Goal: Task Accomplishment & Management: Use online tool/utility

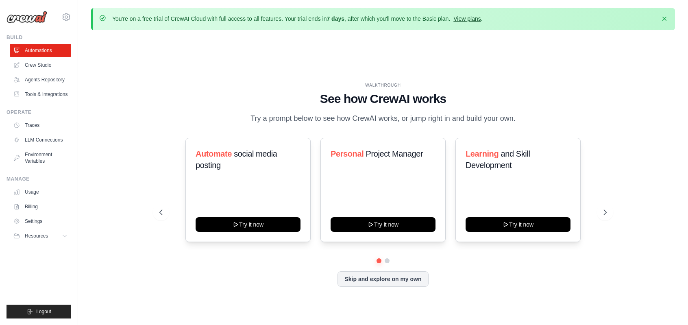
click at [480, 19] on link "View plans" at bounding box center [466, 18] width 27 height 7
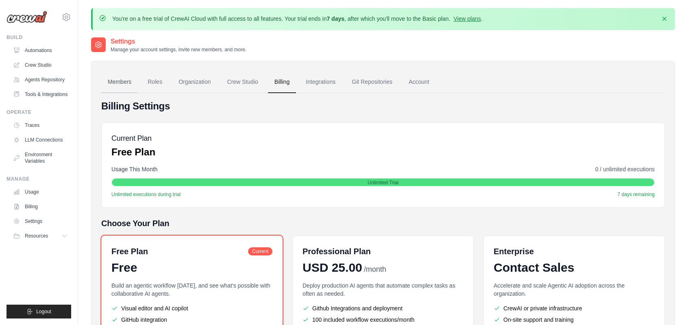
click at [123, 79] on link "Members" at bounding box center [119, 82] width 37 height 22
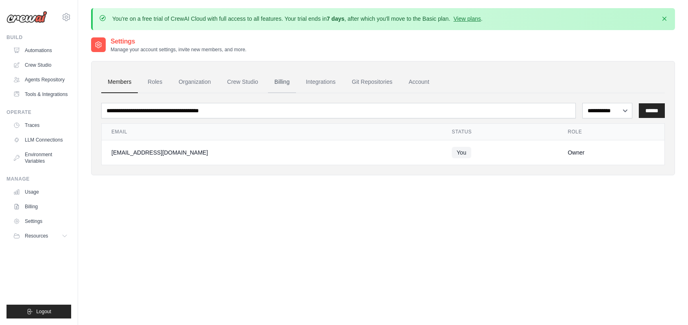
click at [285, 86] on link "Billing" at bounding box center [282, 82] width 28 height 22
click at [390, 91] on link "Git Repositories" at bounding box center [372, 82] width 54 height 22
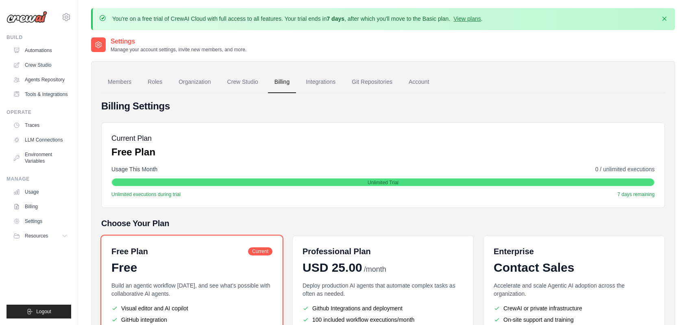
click at [390, 91] on link "Git Repositories" at bounding box center [372, 82] width 54 height 22
click at [29, 20] on img at bounding box center [27, 17] width 41 height 12
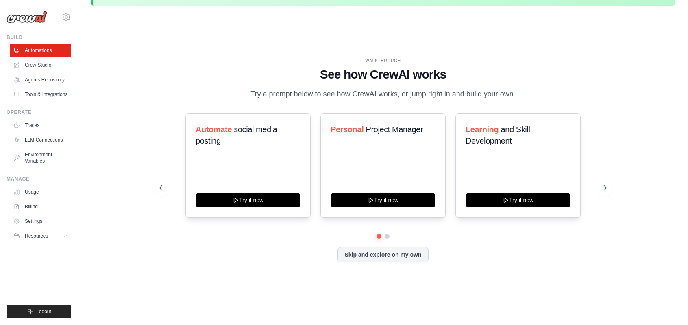
scroll to position [28, 0]
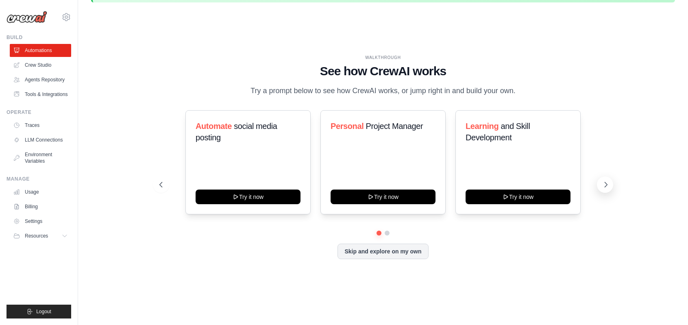
click at [605, 189] on icon at bounding box center [606, 184] width 8 height 8
click at [37, 64] on link "Crew Studio" at bounding box center [41, 65] width 61 height 13
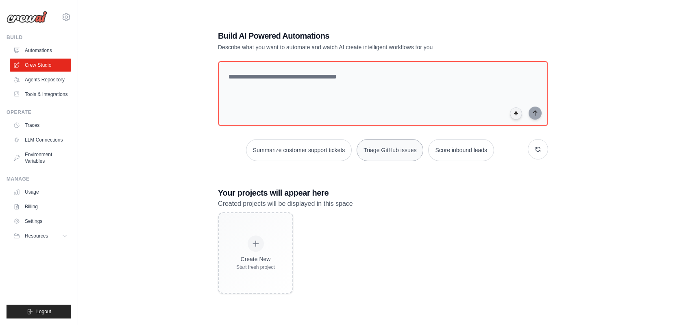
scroll to position [44, 0]
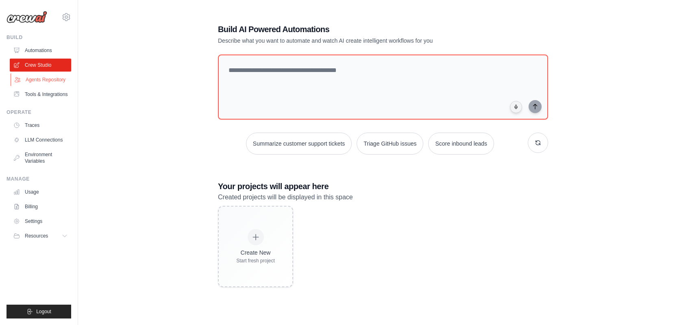
click at [46, 79] on link "Agents Repository" at bounding box center [41, 79] width 61 height 13
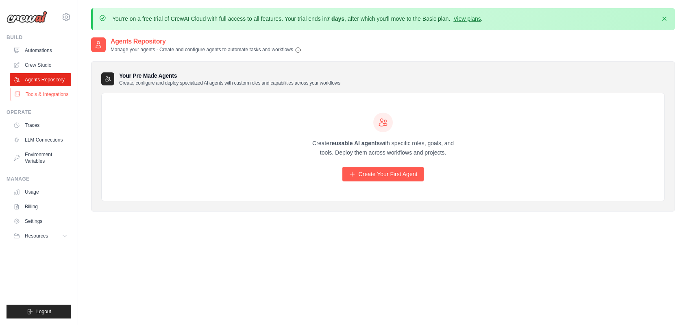
click at [49, 101] on link "Tools & Integrations" at bounding box center [41, 94] width 61 height 13
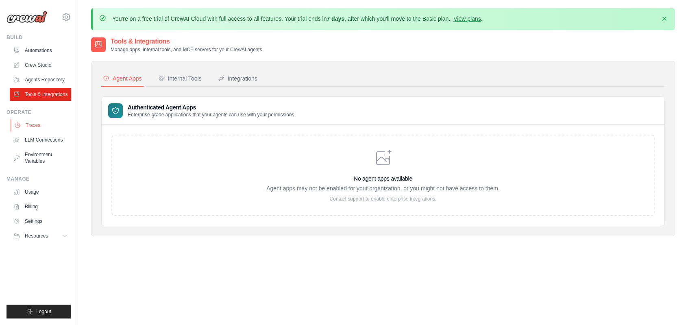
click at [44, 132] on link "Traces" at bounding box center [41, 125] width 61 height 13
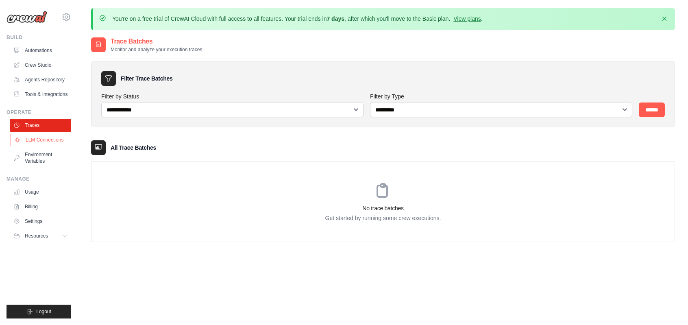
click at [49, 146] on link "LLM Connections" at bounding box center [41, 139] width 61 height 13
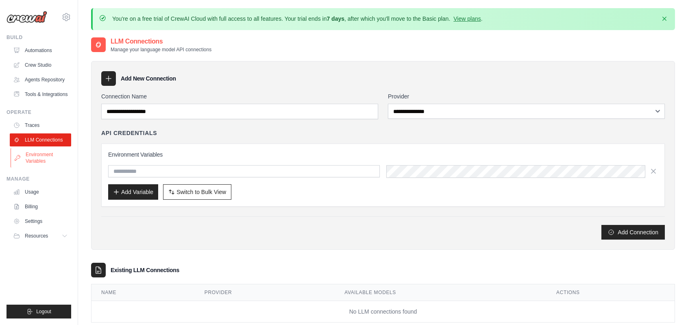
click at [47, 163] on link "Environment Variables" at bounding box center [41, 158] width 61 height 20
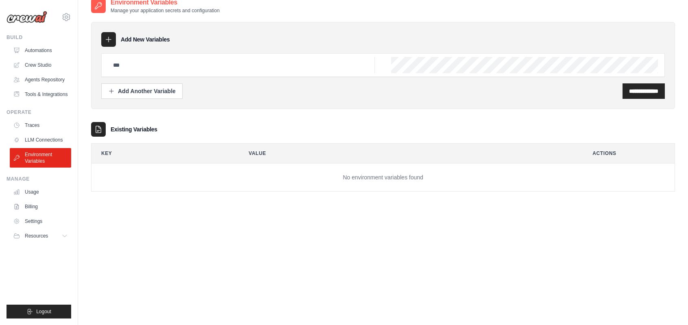
scroll to position [44, 0]
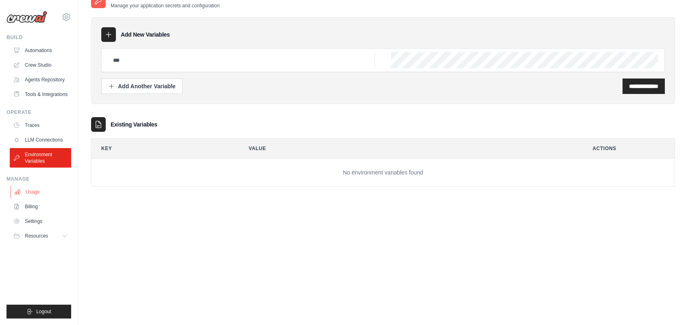
click at [43, 198] on link "Usage" at bounding box center [41, 191] width 61 height 13
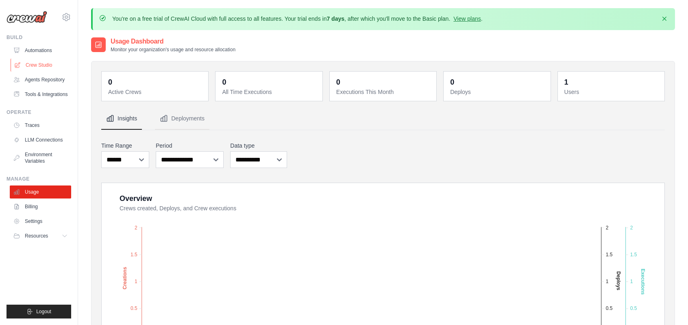
click at [29, 62] on link "Crew Studio" at bounding box center [41, 65] width 61 height 13
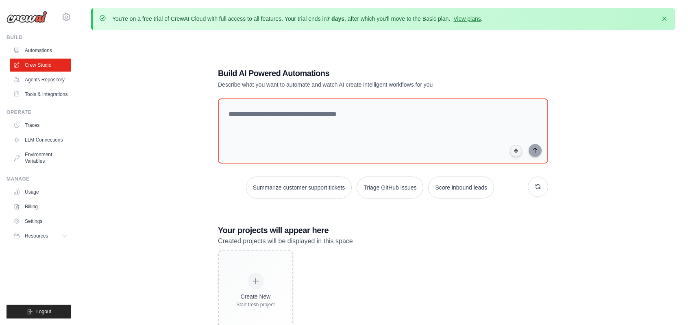
click at [42, 49] on link "Automations" at bounding box center [40, 50] width 61 height 13
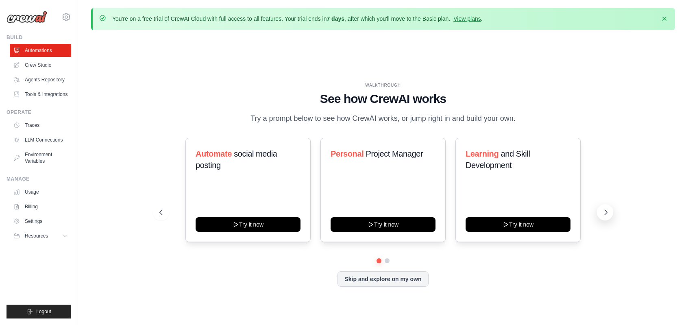
click at [612, 217] on button at bounding box center [605, 212] width 16 height 16
click at [609, 216] on icon at bounding box center [606, 212] width 8 height 8
click at [392, 91] on h1 "See how CrewAI works" at bounding box center [382, 98] width 447 height 15
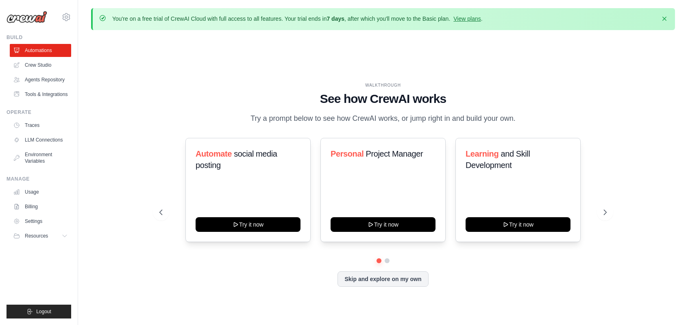
click at [391, 82] on div "WALKTHROUGH" at bounding box center [382, 85] width 447 height 6
click at [52, 62] on link "Crew Studio" at bounding box center [41, 65] width 61 height 13
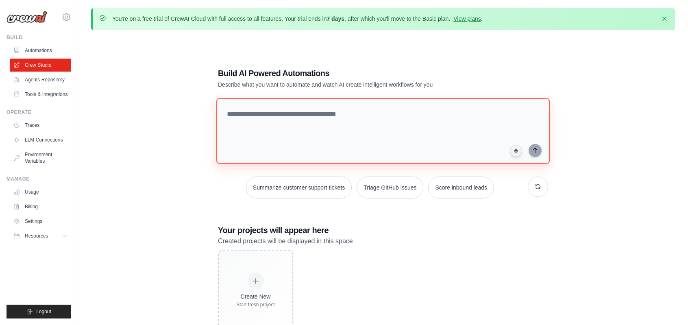
click at [255, 109] on textarea at bounding box center [382, 131] width 333 height 66
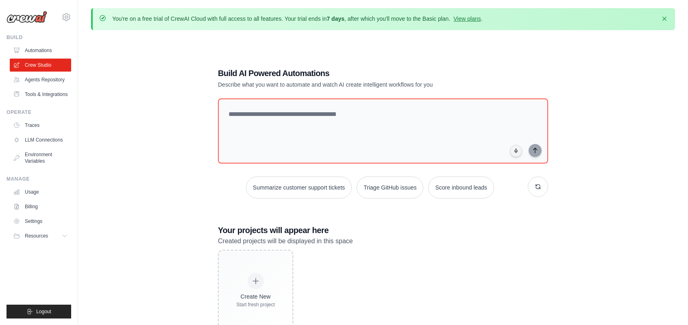
click at [185, 111] on div "Build AI Powered Automations Describe what you want to automate and watch AI cr…" at bounding box center [383, 199] width 584 height 325
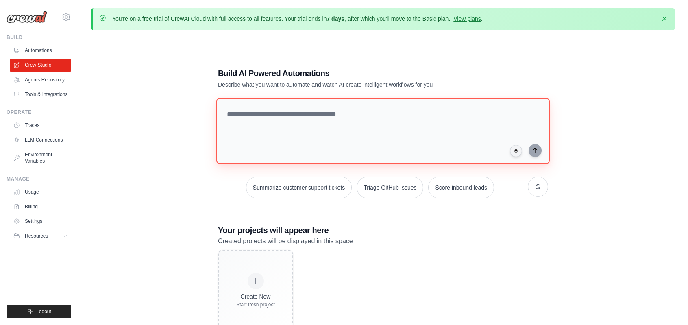
click at [293, 135] on textarea at bounding box center [382, 131] width 333 height 66
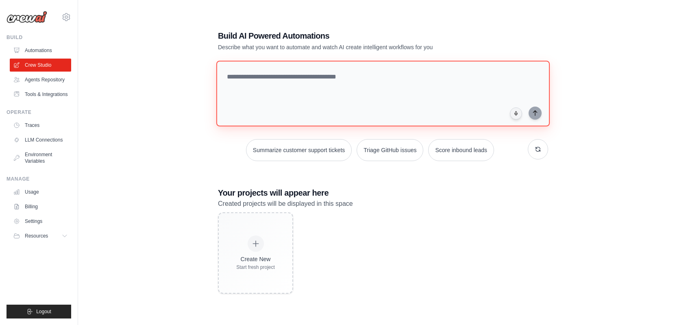
scroll to position [44, 0]
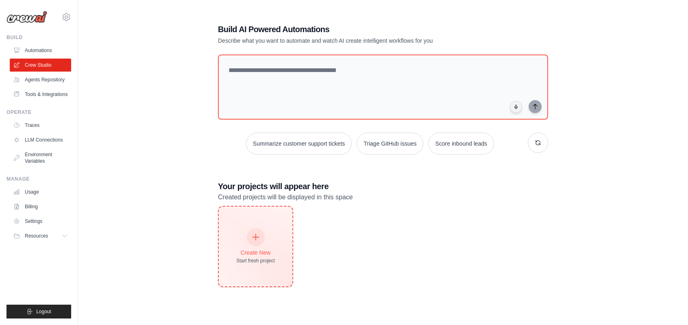
click at [259, 229] on div at bounding box center [256, 237] width 18 height 18
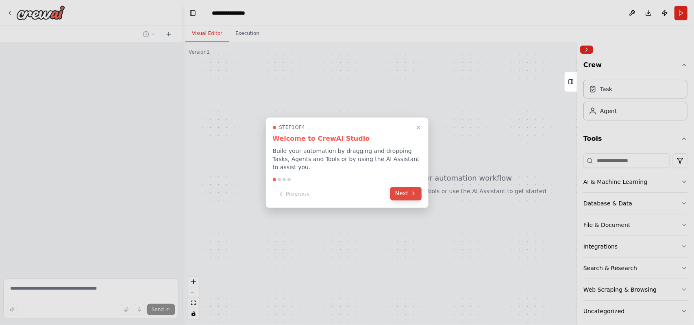
click at [406, 193] on button "Next" at bounding box center [405, 193] width 31 height 13
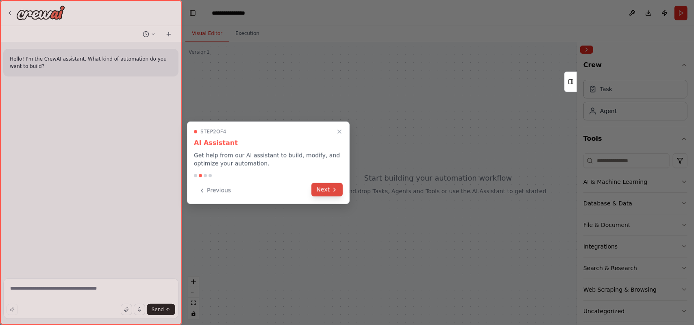
click at [338, 191] on button "Next" at bounding box center [326, 189] width 31 height 13
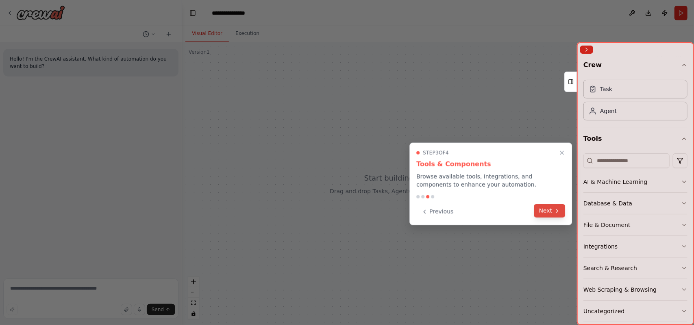
click at [557, 212] on icon at bounding box center [557, 210] width 7 height 7
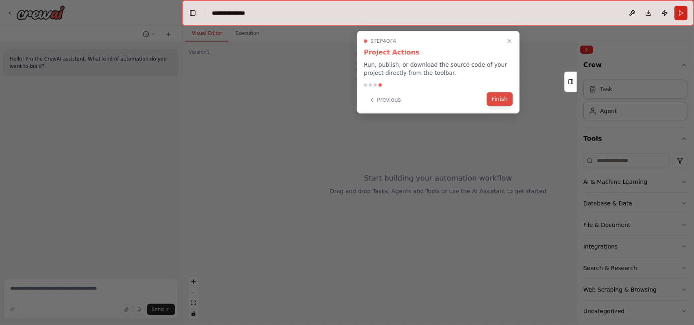
click at [495, 101] on button "Finish" at bounding box center [500, 98] width 26 height 13
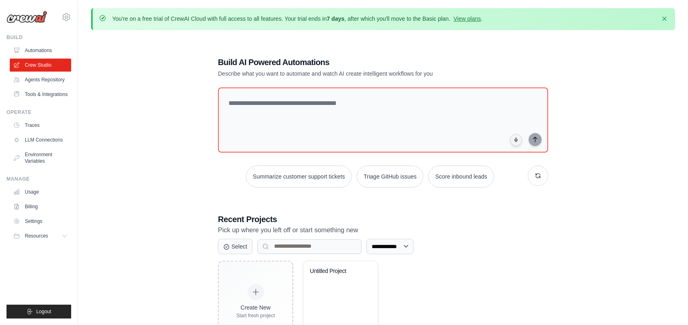
click at [52, 42] on div "Build Automations Crew Studio Agents Repository Tools & Integrations" at bounding box center [39, 67] width 65 height 67
click at [55, 55] on link "Automations" at bounding box center [41, 50] width 61 height 13
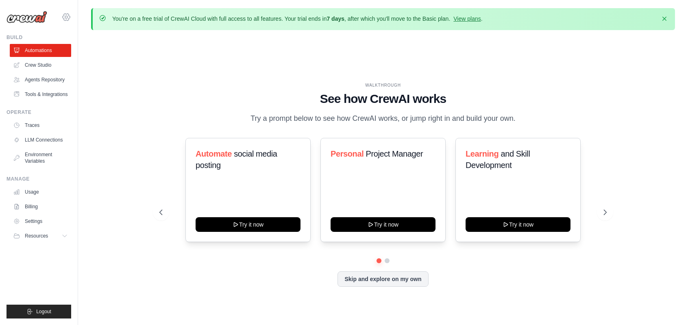
click at [65, 15] on icon at bounding box center [66, 17] width 10 height 10
click at [135, 86] on div "WALKTHROUGH See how CrewAI works Try a prompt below to see how CrewAI works, or…" at bounding box center [383, 191] width 584 height 308
click at [24, 75] on link "Agents Repository" at bounding box center [41, 79] width 61 height 13
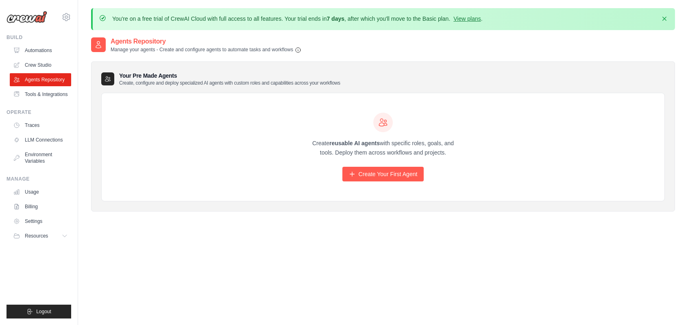
click at [43, 65] on link "Crew Studio" at bounding box center [40, 65] width 61 height 13
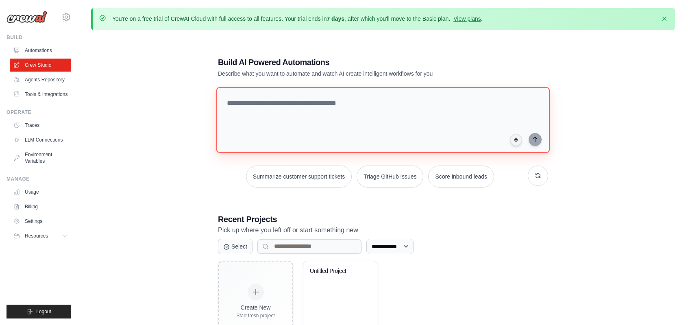
click at [380, 122] on textarea at bounding box center [382, 120] width 333 height 66
